Goal: Information Seeking & Learning: Check status

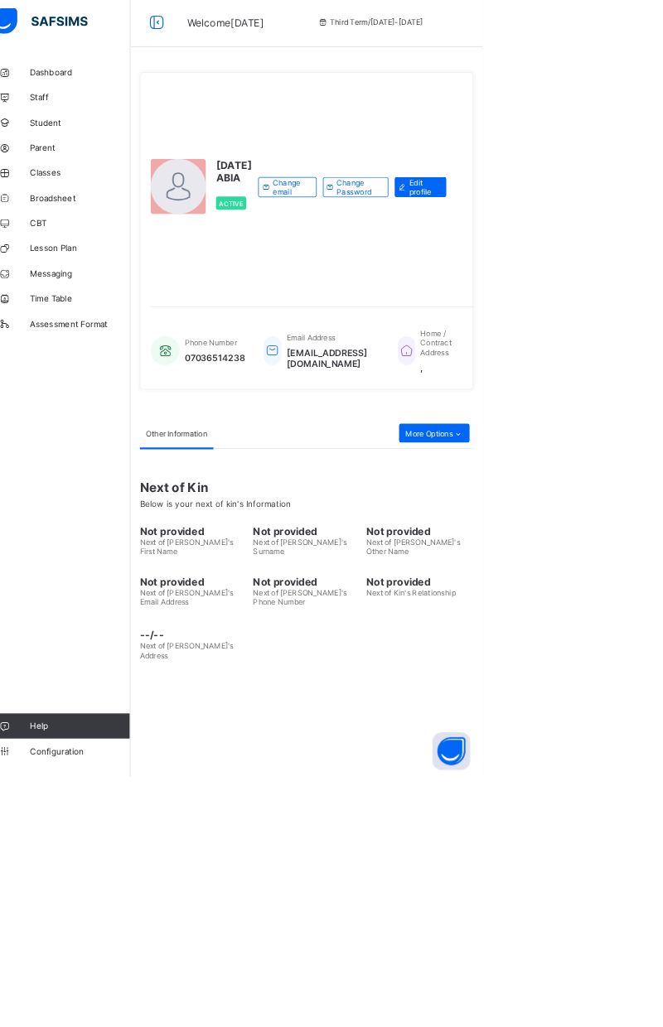
click at [88, 267] on span "Broadsheet" at bounding box center [132, 264] width 133 height 13
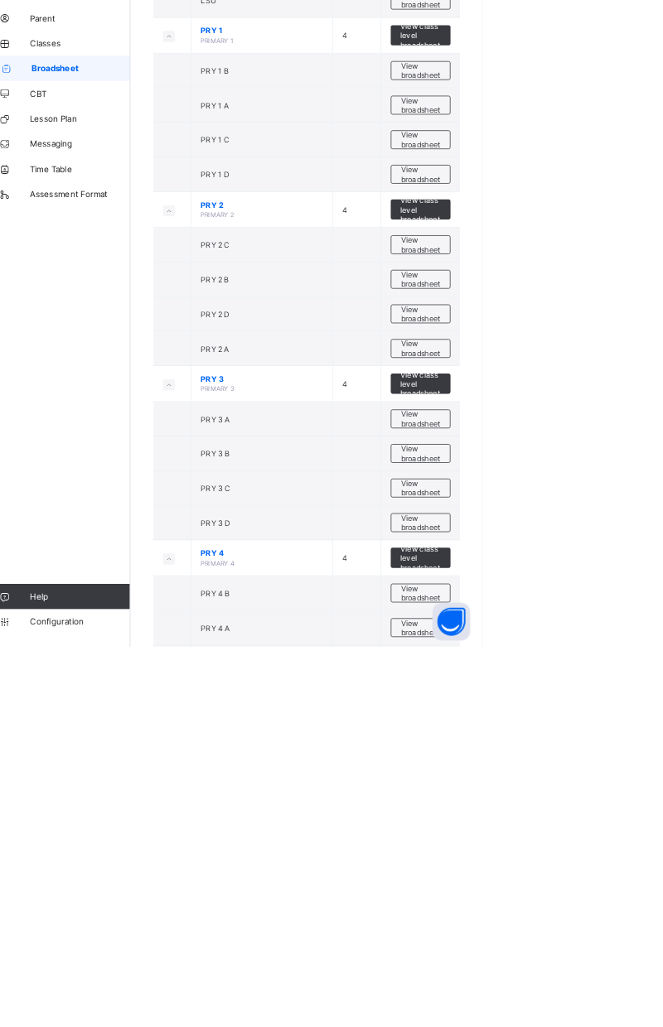
scroll to position [1140, 0]
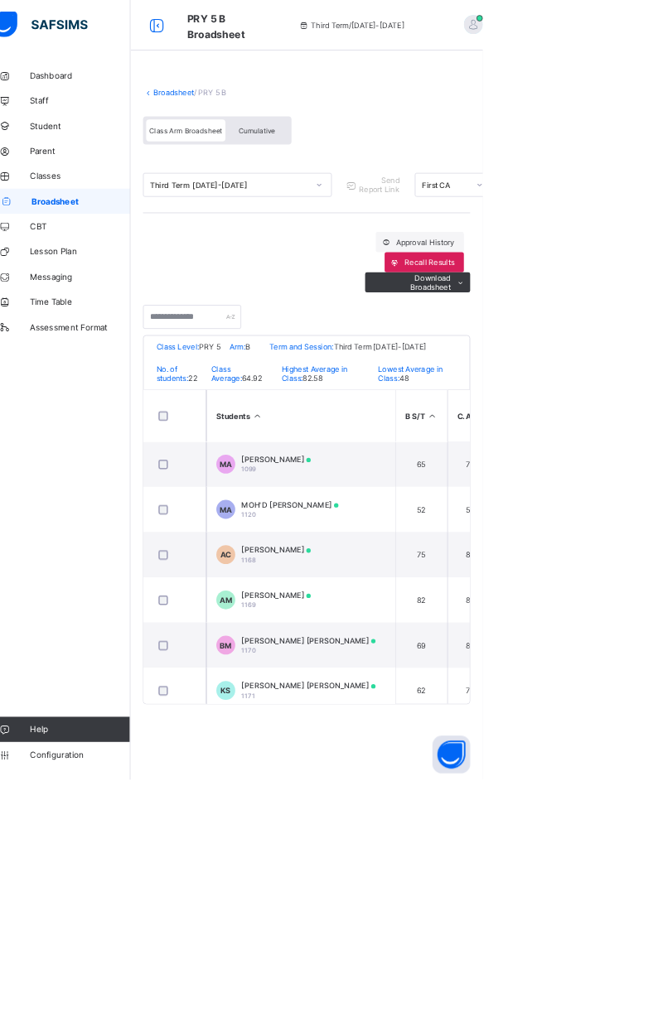
click at [377, 177] on div "Cumulative" at bounding box center [365, 171] width 83 height 29
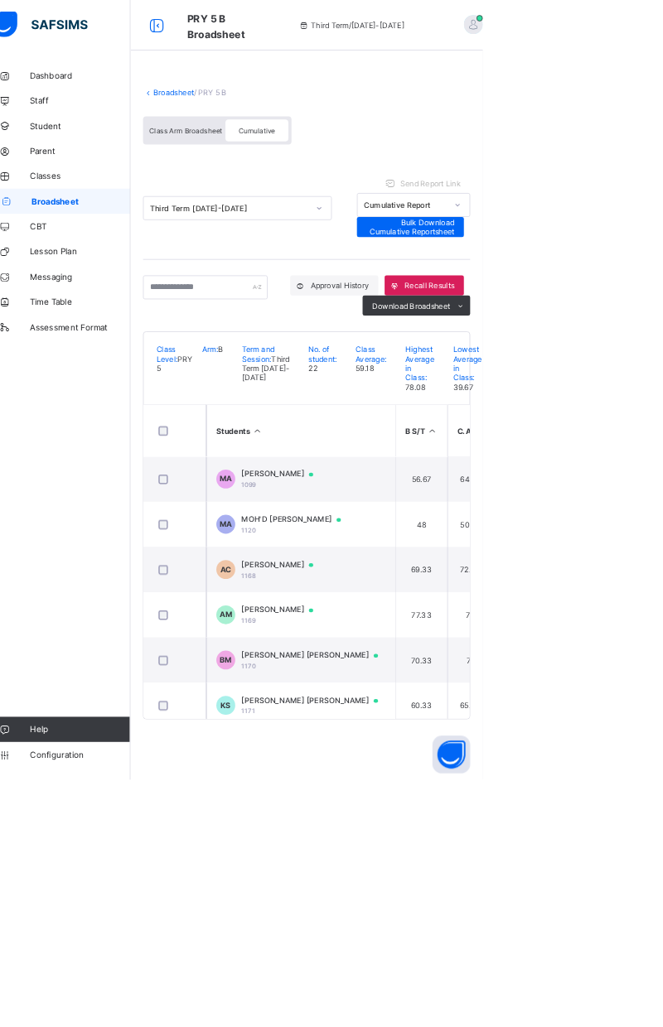
click at [371, 631] on span "[PERSON_NAME]" at bounding box center [400, 624] width 110 height 13
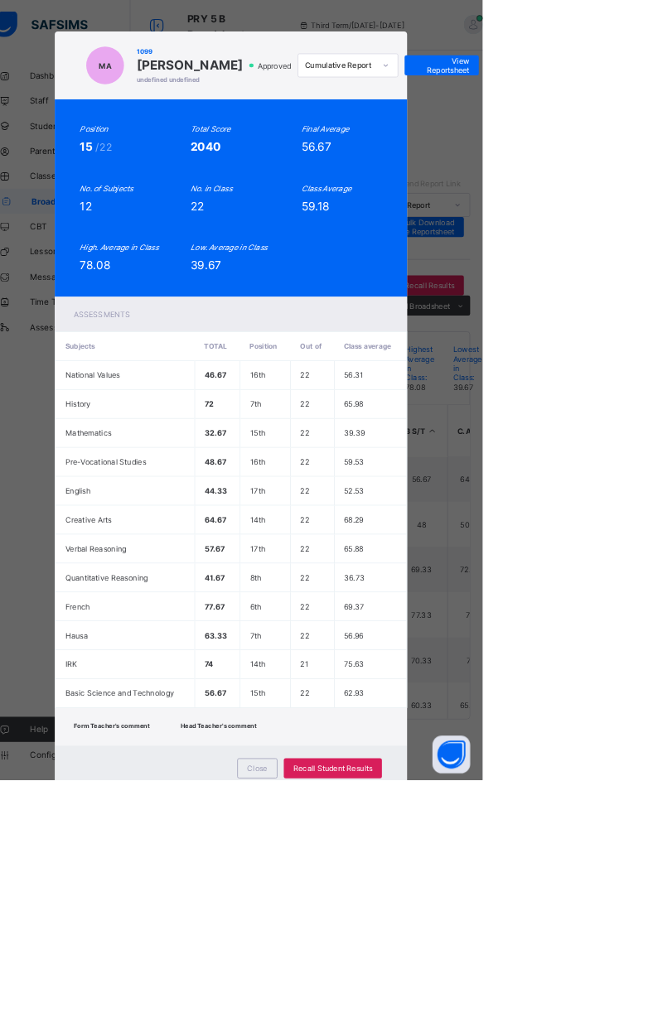
click at [645, 99] on span "View Reportsheet" at bounding box center [608, 86] width 73 height 25
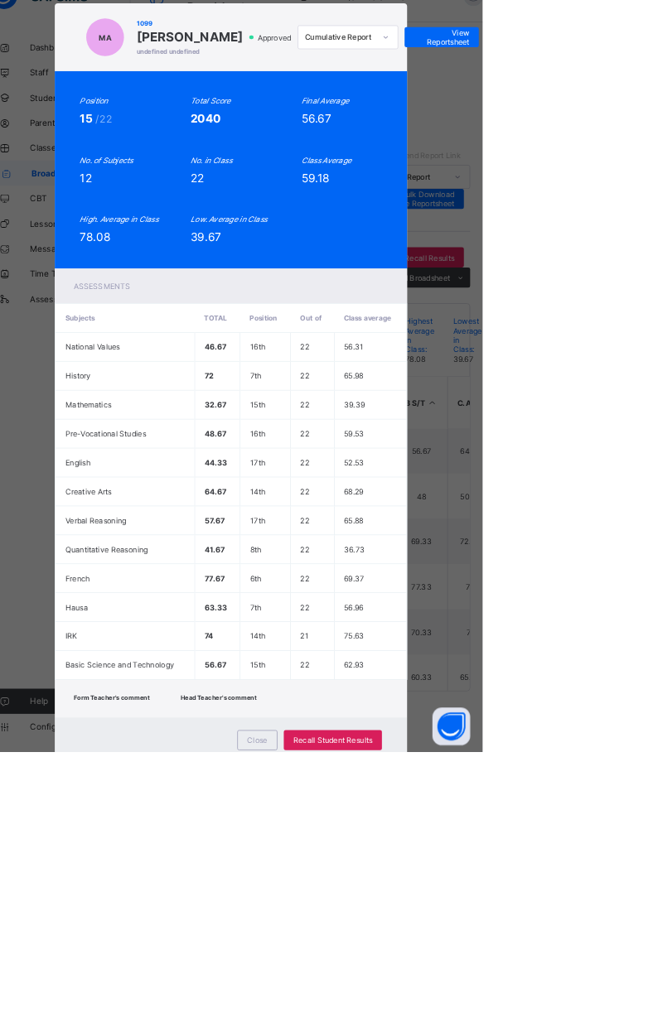
click at [131, 618] on div "MA 1099 [PERSON_NAME] undefined undefined Approved Cumulative Report View Repor…" at bounding box center [331, 513] width 663 height 1027
click at [379, 1019] on span "Close" at bounding box center [366, 1012] width 27 height 12
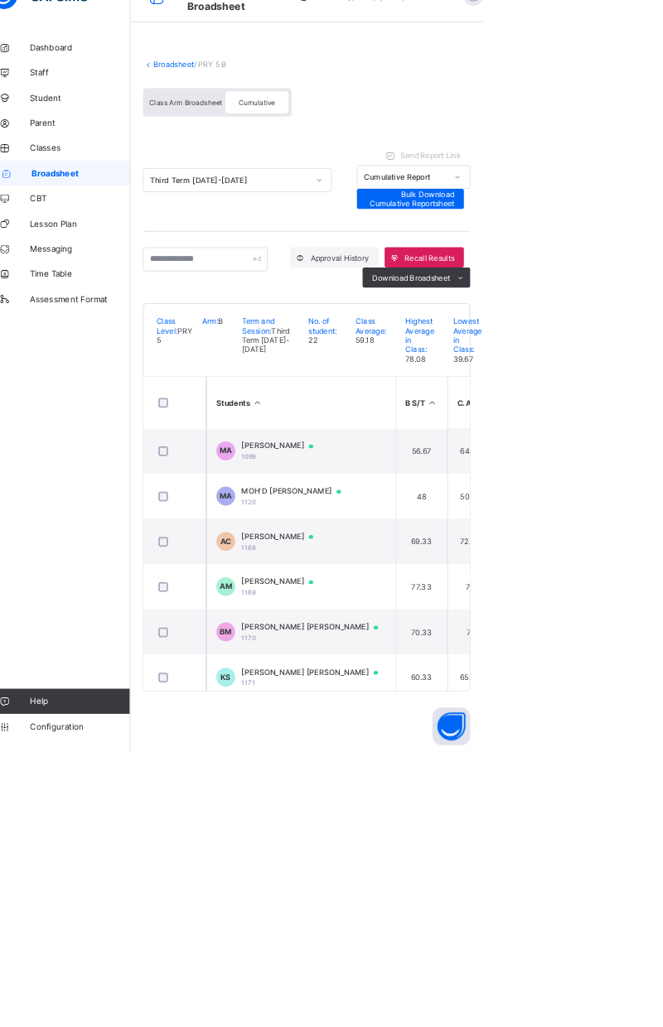
click at [363, 167] on span "Cumulative" at bounding box center [365, 172] width 48 height 12
click at [297, 182] on div "Class Arm Broadsheet" at bounding box center [271, 171] width 104 height 29
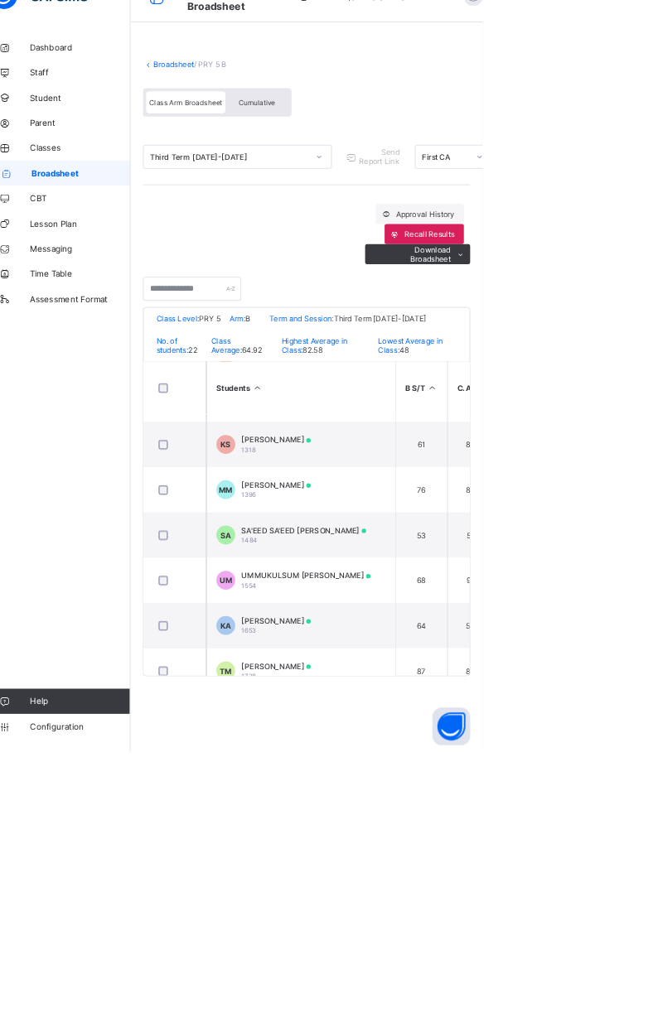
scroll to position [829, 0]
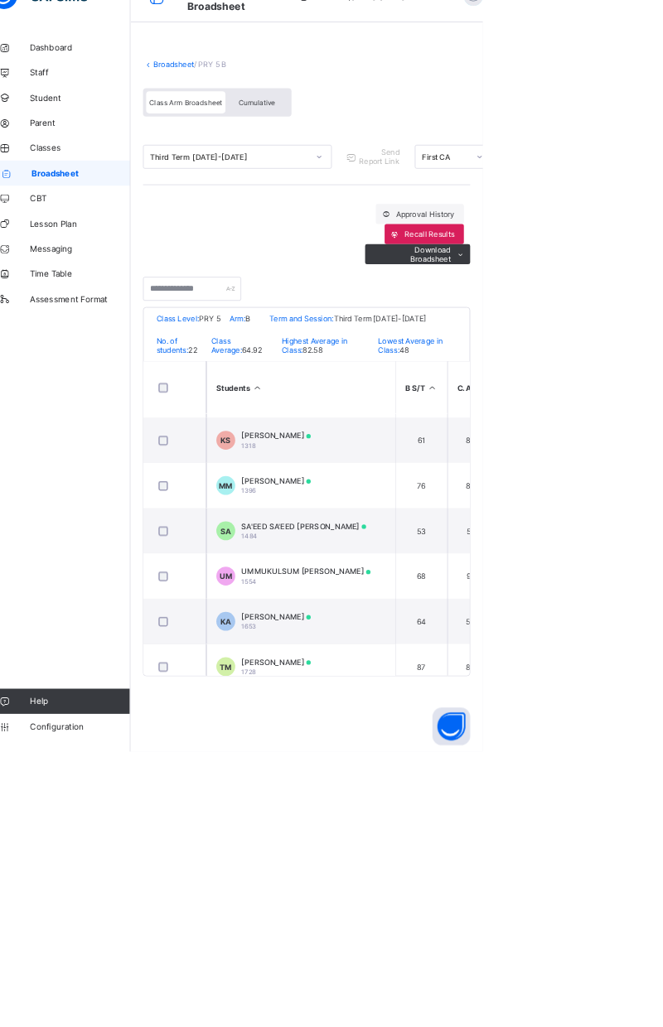
click at [393, 736] on span "SA'EED SA'EED [PERSON_NAME]" at bounding box center [427, 730] width 164 height 12
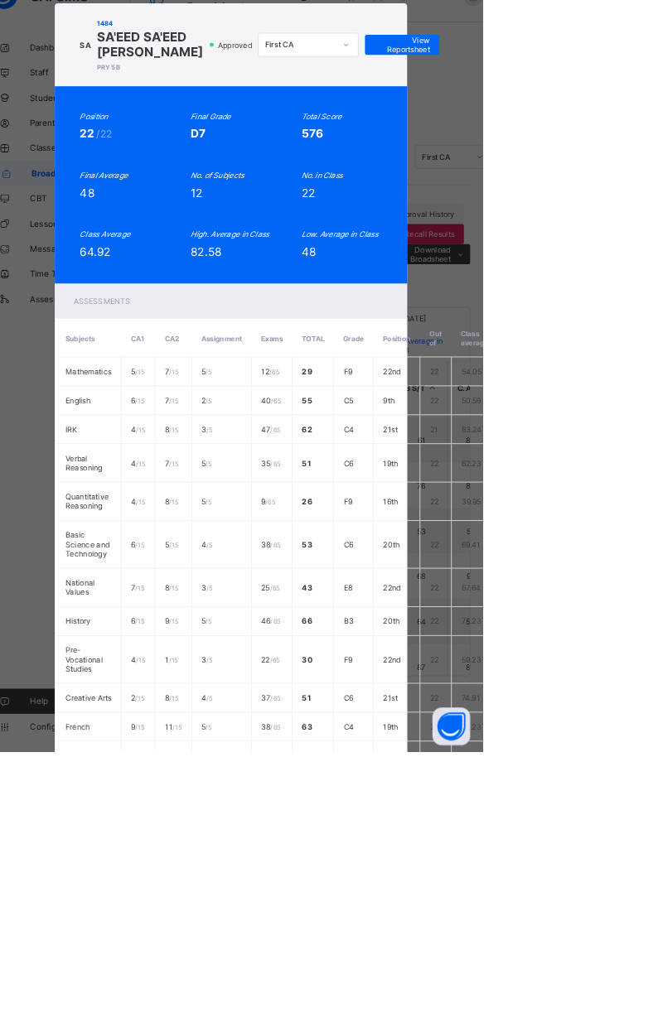
click at [593, 108] on span "View Reportsheet" at bounding box center [556, 96] width 73 height 25
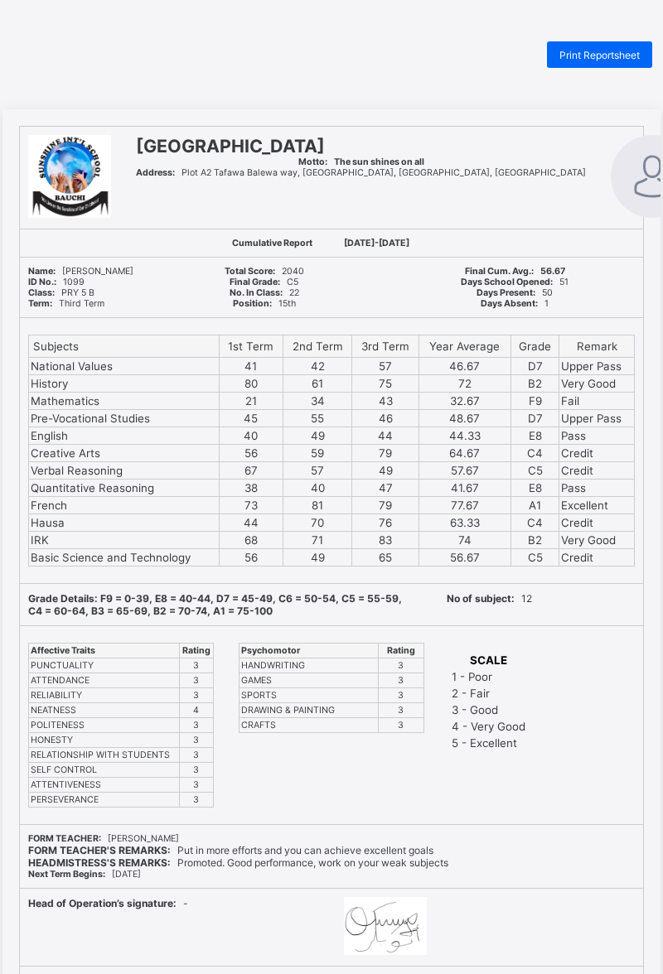
click at [587, 55] on span "Print Reportsheet" at bounding box center [599, 55] width 80 height 12
